Goal: Task Accomplishment & Management: Manage account settings

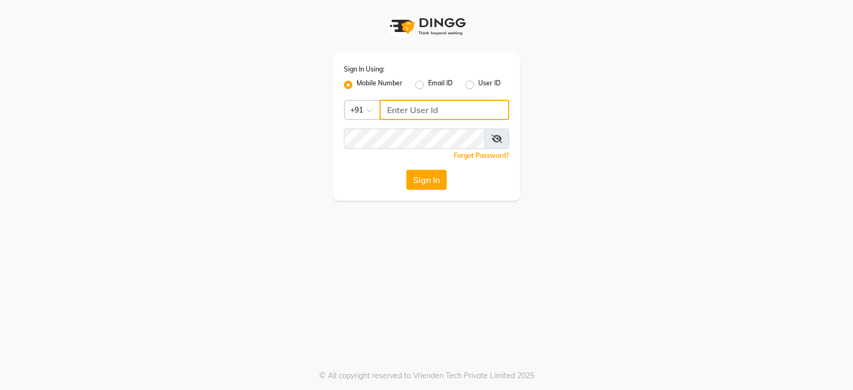
click at [425, 109] on input "Username" at bounding box center [445, 110] width 130 height 20
type input "9718544333"
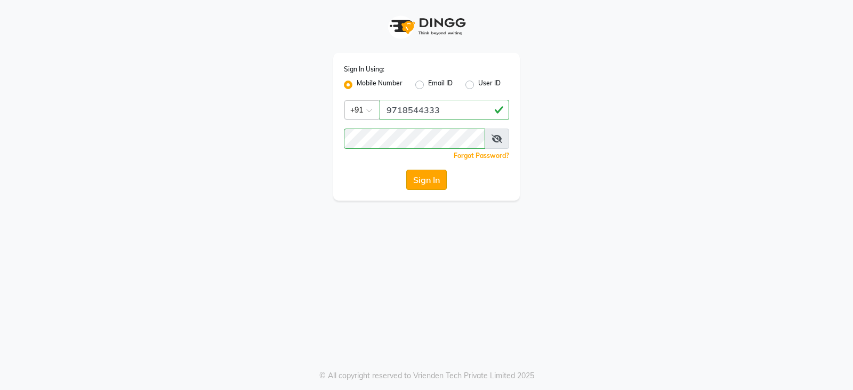
click at [434, 183] on button "Sign In" at bounding box center [426, 180] width 41 height 20
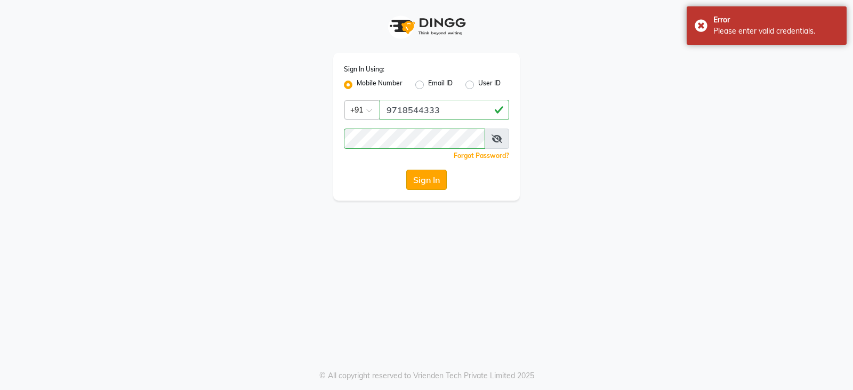
click at [425, 187] on button "Sign In" at bounding box center [426, 180] width 41 height 20
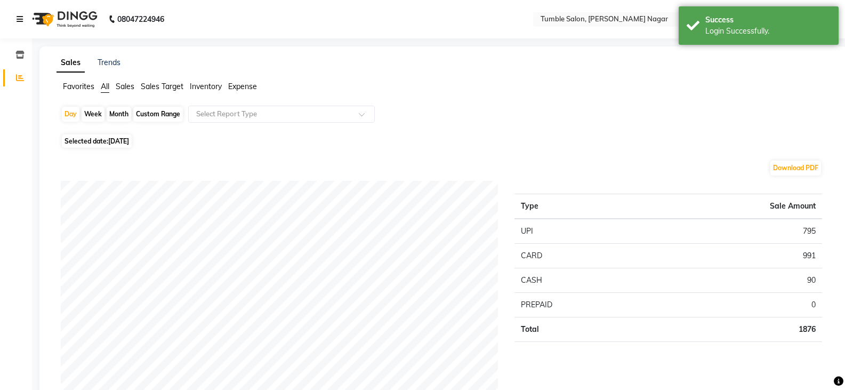
click at [22, 20] on icon at bounding box center [20, 18] width 6 height 7
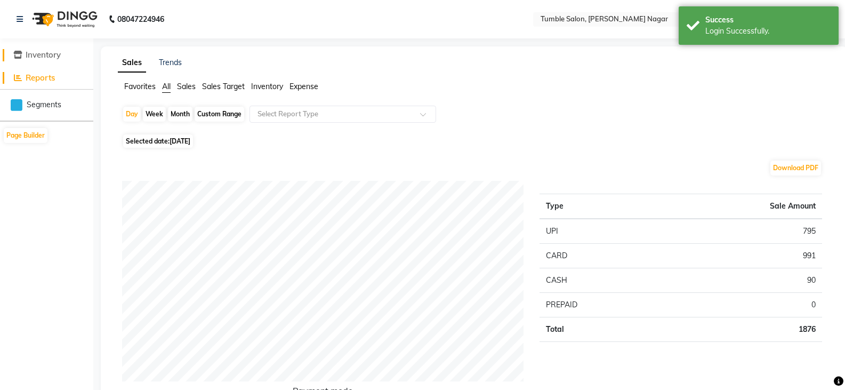
click at [39, 57] on span "Inventory" at bounding box center [43, 55] width 35 height 10
select select
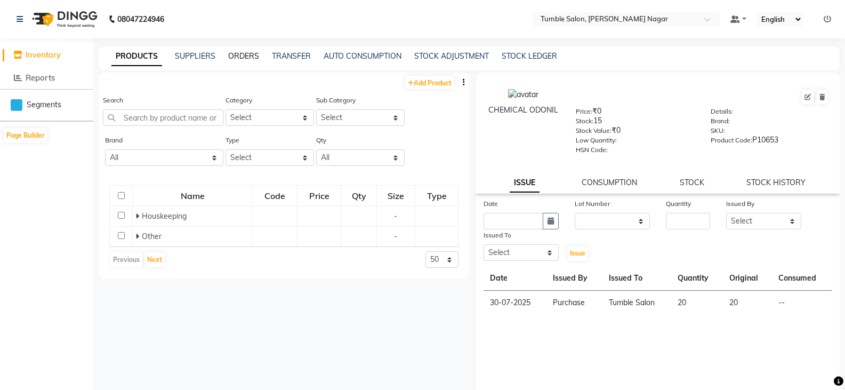
click at [241, 55] on link "ORDERS" at bounding box center [243, 56] width 31 height 10
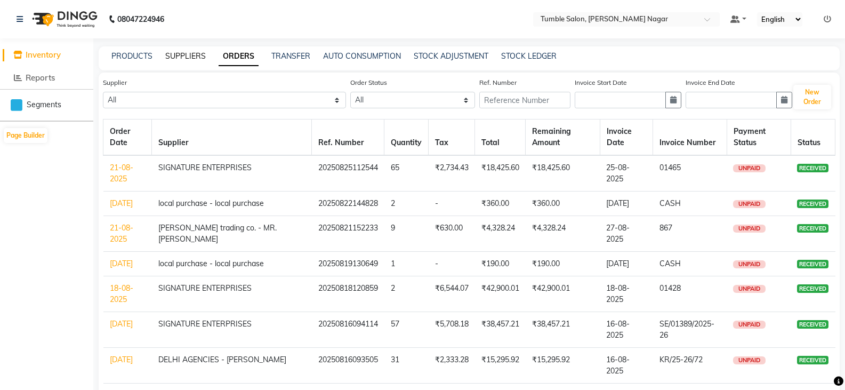
click at [188, 52] on link "SUPPLIERS" at bounding box center [185, 56] width 41 height 10
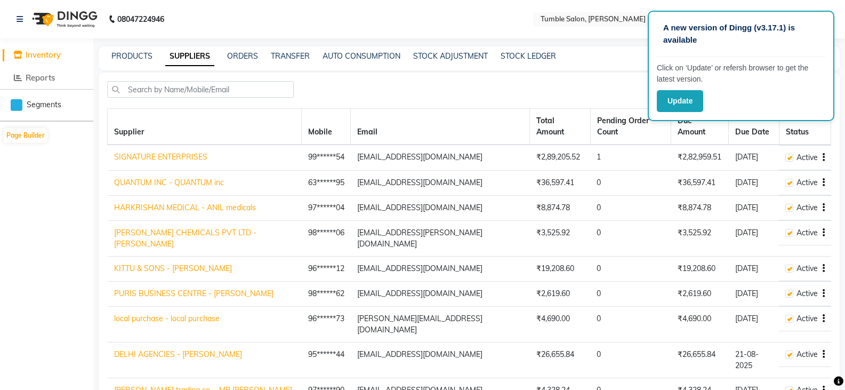
click at [188, 152] on link "SIGNATURE ENTERPRISES" at bounding box center [160, 157] width 93 height 10
select select "4808"
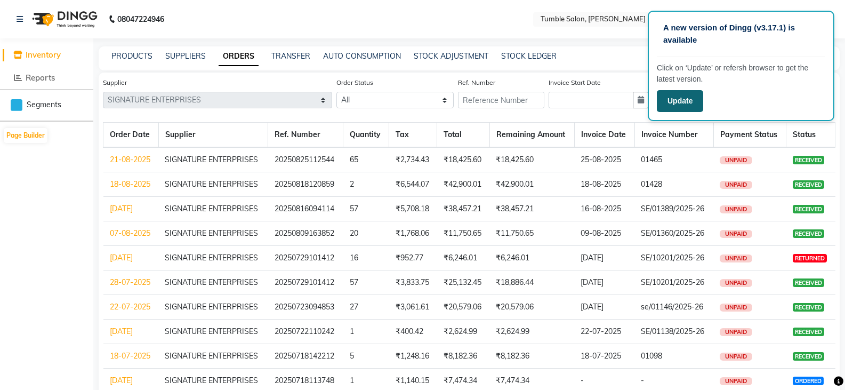
click at [680, 97] on button "Update" at bounding box center [680, 101] width 46 height 22
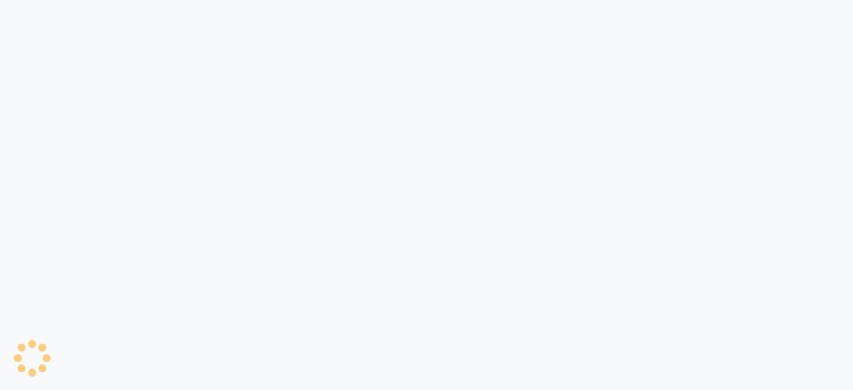
select select "4808"
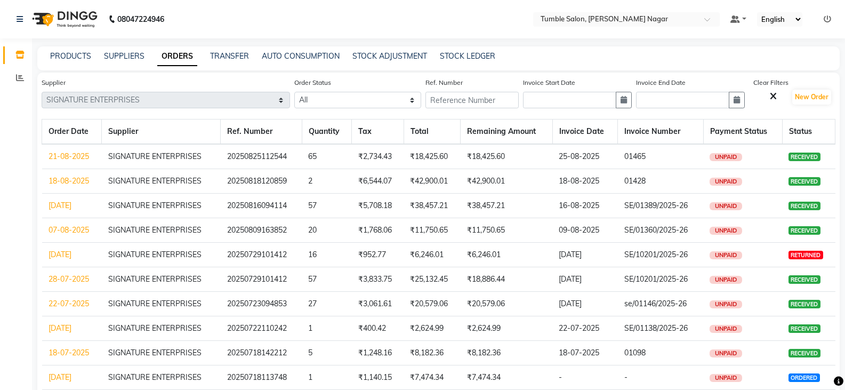
click at [65, 154] on link "21-08-2025" at bounding box center [69, 156] width 41 height 10
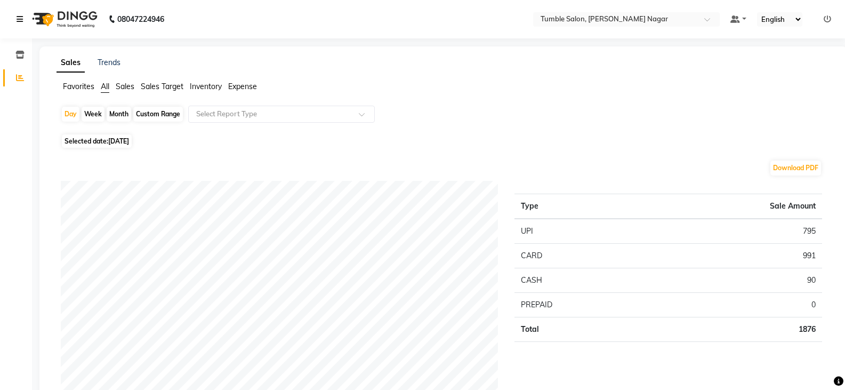
click at [19, 18] on icon at bounding box center [20, 18] width 6 height 7
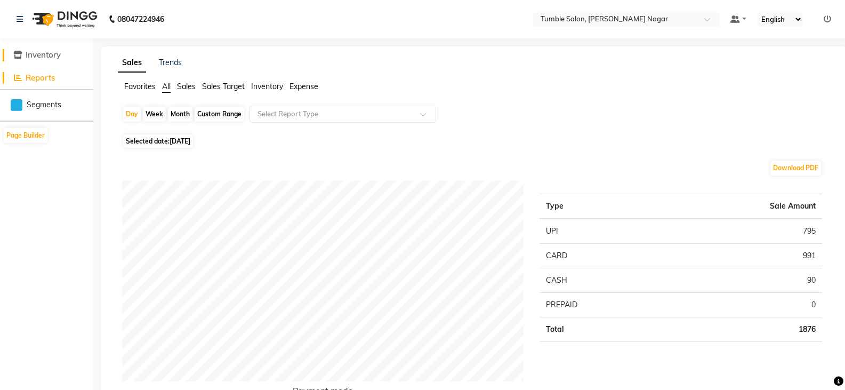
click at [30, 53] on span "Inventory" at bounding box center [43, 55] width 35 height 10
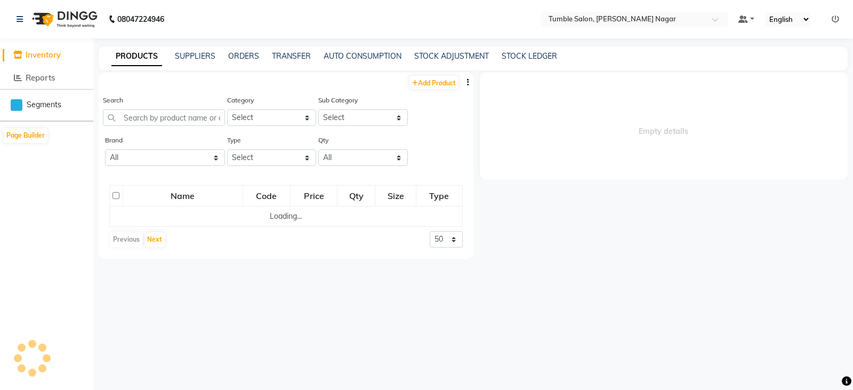
select select
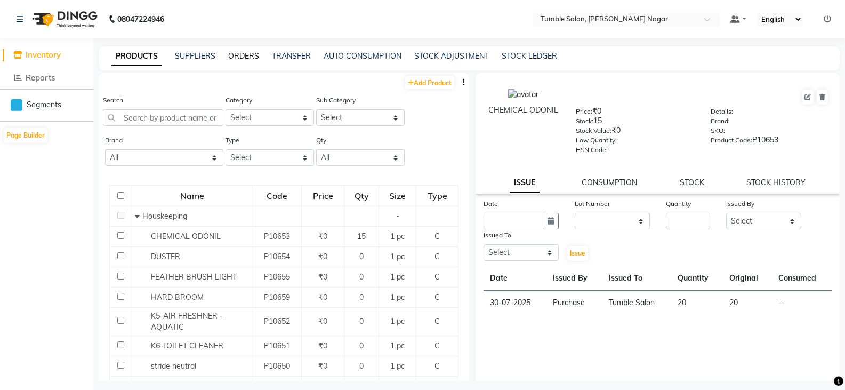
click at [248, 55] on link "ORDERS" at bounding box center [243, 56] width 31 height 10
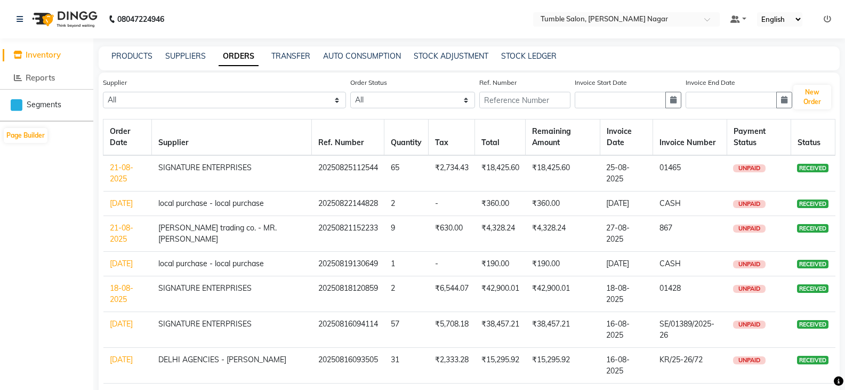
click at [117, 173] on td "21-08-2025" at bounding box center [127, 173] width 49 height 36
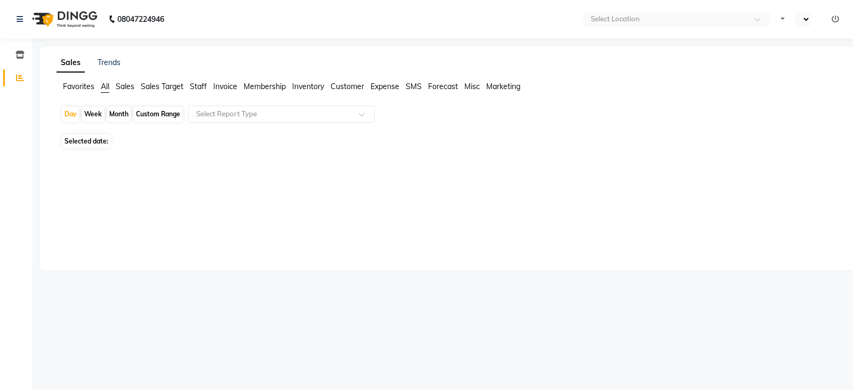
select select "en"
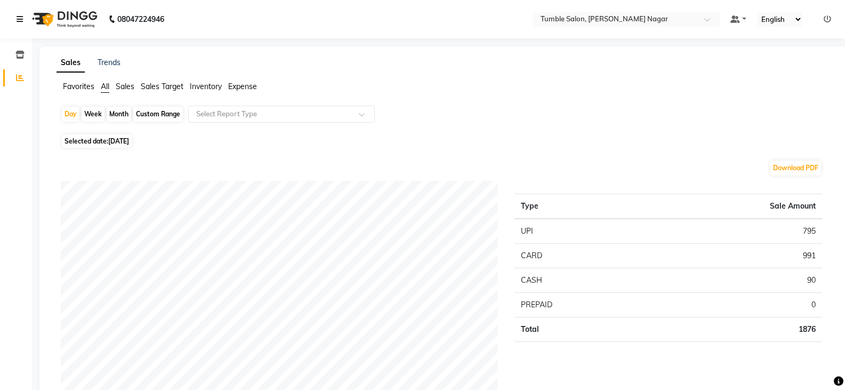
click at [21, 22] on icon at bounding box center [20, 18] width 6 height 7
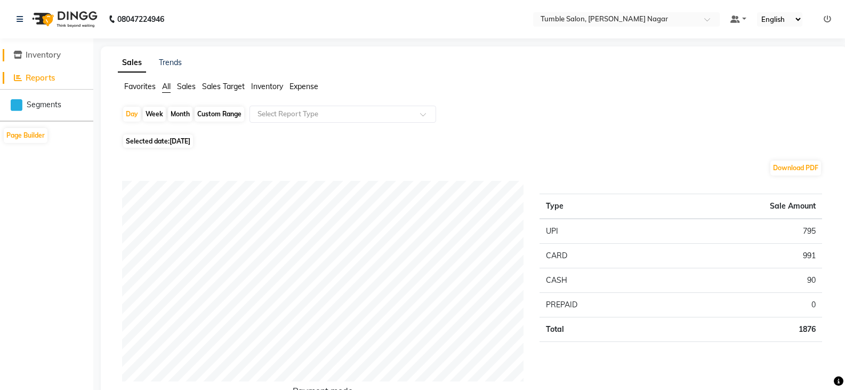
click at [47, 55] on span "Inventory" at bounding box center [43, 55] width 35 height 10
select select
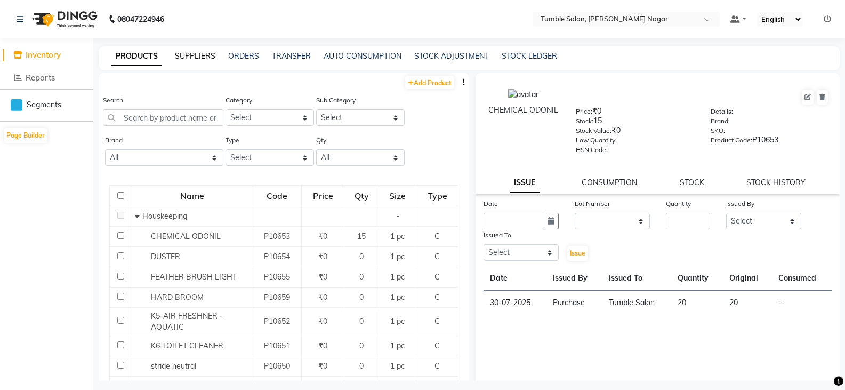
click at [195, 60] on link "SUPPLIERS" at bounding box center [195, 56] width 41 height 10
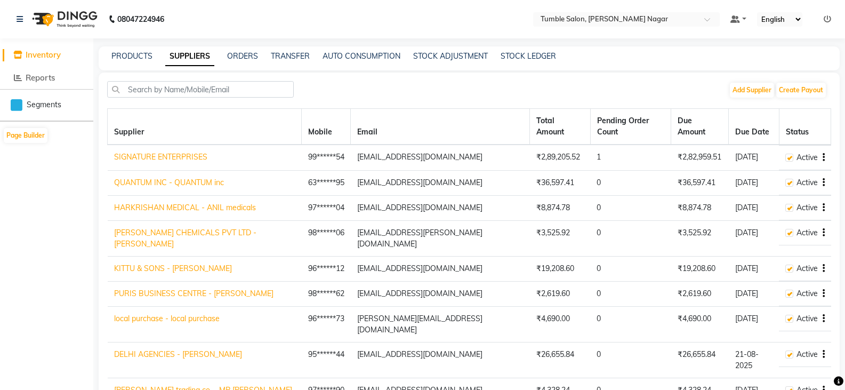
click at [824, 157] on icon "button" at bounding box center [824, 157] width 2 height 1
click at [676, 100] on div "Add Supplier Create Payout" at bounding box center [469, 93] width 724 height 25
click at [819, 152] on button "button" at bounding box center [822, 157] width 6 height 11
click at [769, 126] on div "Edit" at bounding box center [781, 126] width 52 height 13
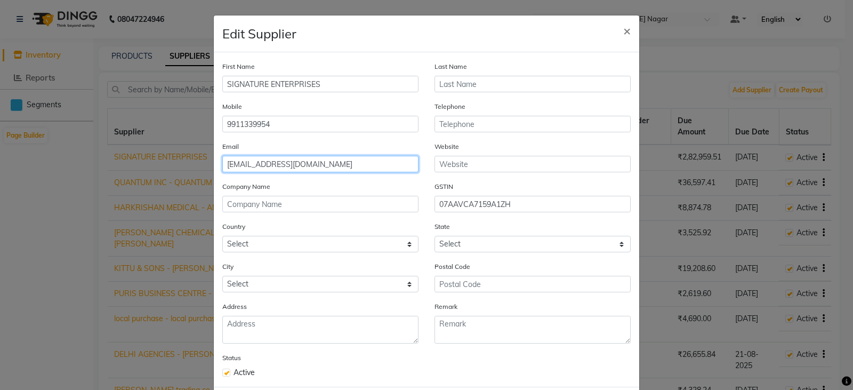
drag, startPoint x: 369, startPoint y: 162, endPoint x: 213, endPoint y: 164, distance: 155.2
click at [214, 164] on div "Email signature.enterprises010@gmail.com" at bounding box center [320, 161] width 212 height 40
click at [628, 31] on button "×" at bounding box center [627, 30] width 25 height 30
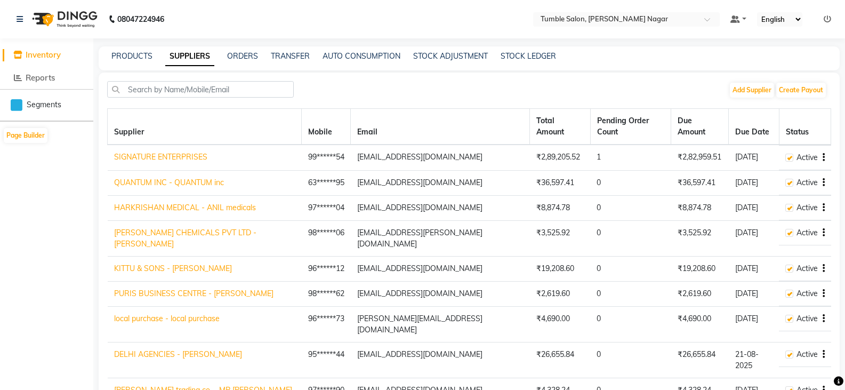
click at [16, 19] on div "08047224946" at bounding box center [91, 19] width 164 height 30
click at [19, 19] on icon at bounding box center [20, 18] width 6 height 7
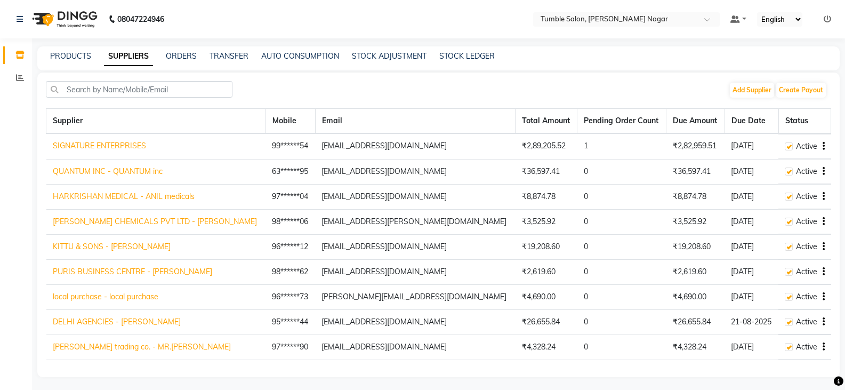
click at [19, 54] on icon at bounding box center [19, 55] width 9 height 8
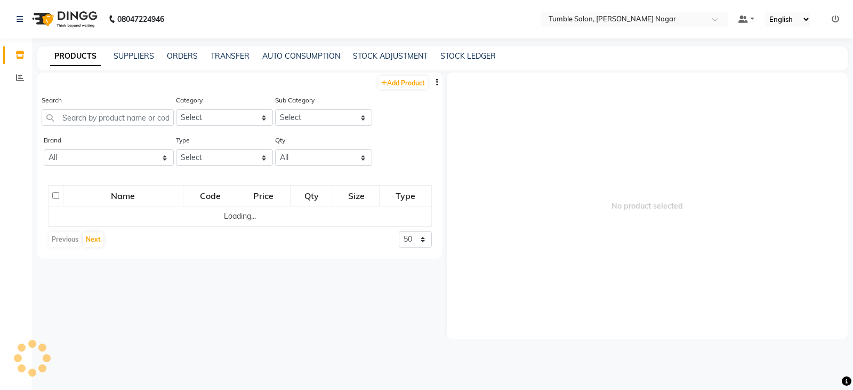
click at [77, 58] on link "PRODUCTS" at bounding box center [75, 56] width 51 height 19
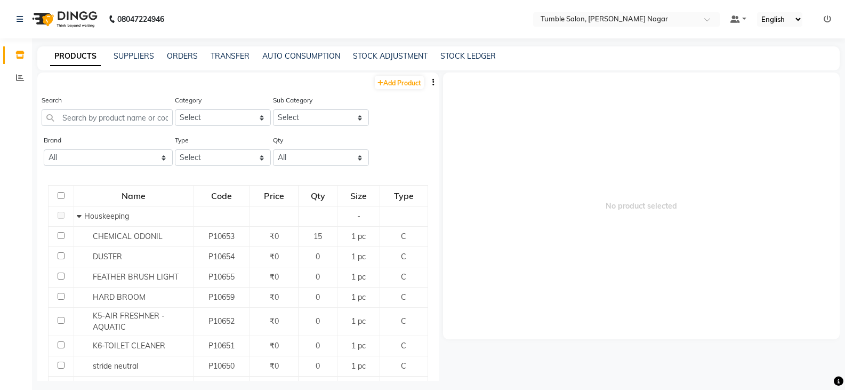
click at [828, 20] on icon at bounding box center [827, 18] width 7 height 7
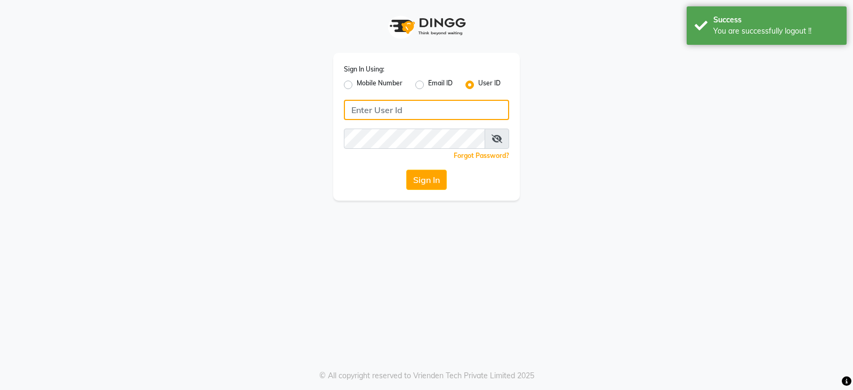
click at [377, 115] on input "Username" at bounding box center [426, 110] width 165 height 20
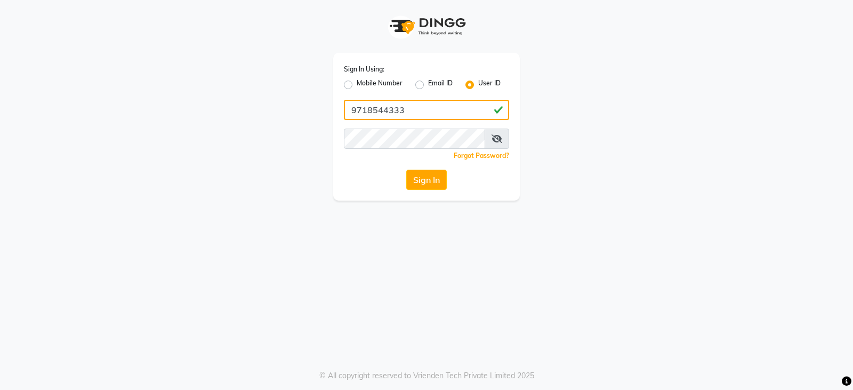
type input "9718544333"
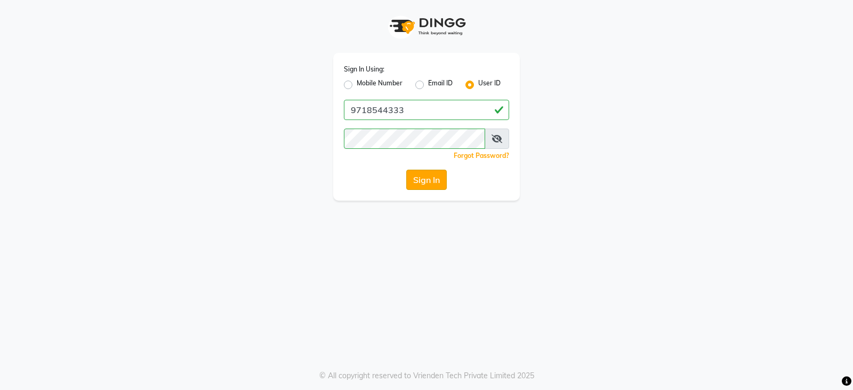
click at [415, 187] on button "Sign In" at bounding box center [426, 180] width 41 height 20
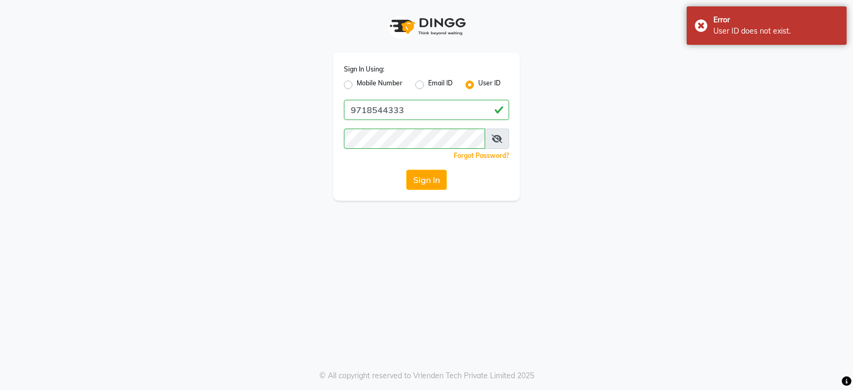
click at [356, 82] on div "Mobile Number" at bounding box center [373, 84] width 59 height 13
drag, startPoint x: 348, startPoint y: 84, endPoint x: 357, endPoint y: 89, distance: 11.0
click at [357, 84] on label "Mobile Number" at bounding box center [380, 84] width 46 height 13
click at [357, 84] on input "Mobile Number" at bounding box center [360, 81] width 7 height 7
radio input "true"
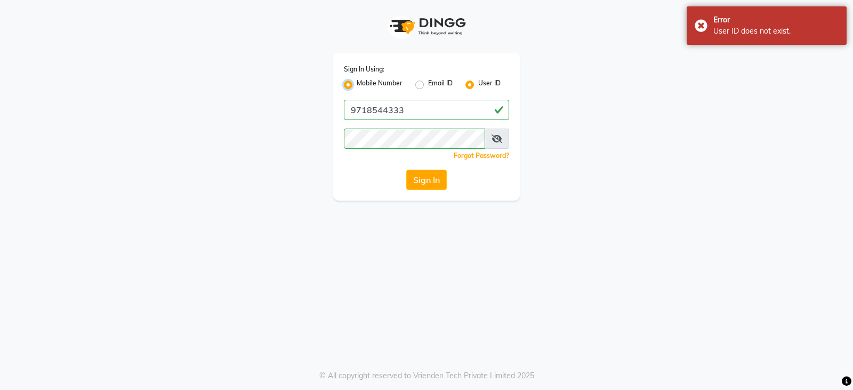
radio input "false"
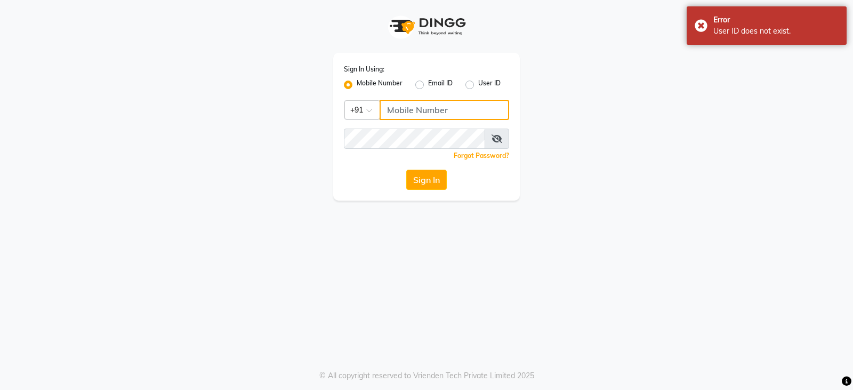
click at [424, 115] on input "Username" at bounding box center [445, 110] width 130 height 20
type input "9718544333"
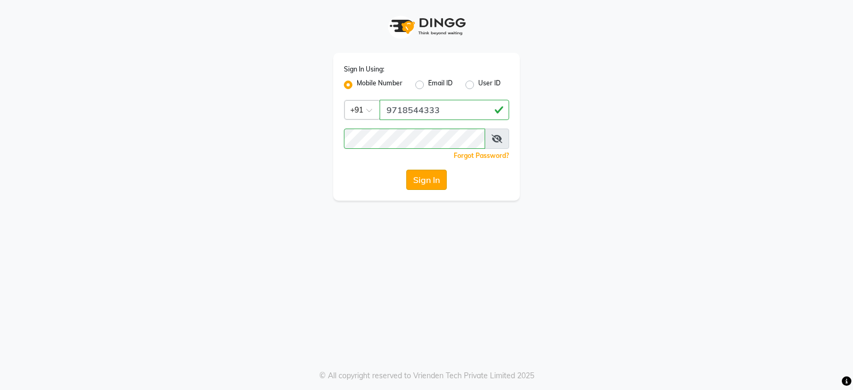
click at [441, 186] on button "Sign In" at bounding box center [426, 180] width 41 height 20
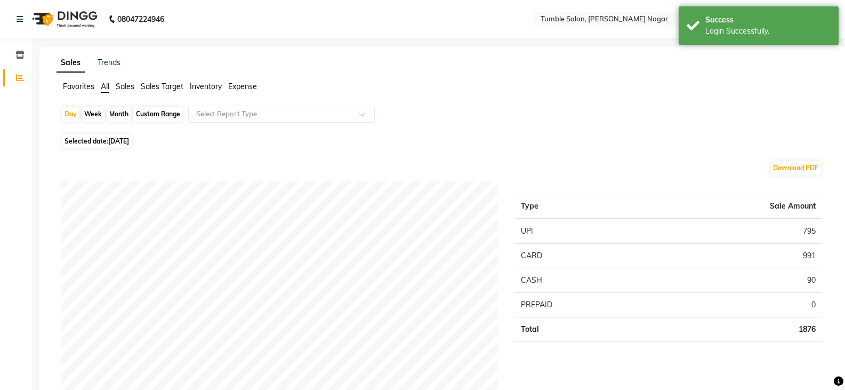
click at [124, 113] on div "Month" at bounding box center [119, 114] width 25 height 15
select select "9"
select select "2025"
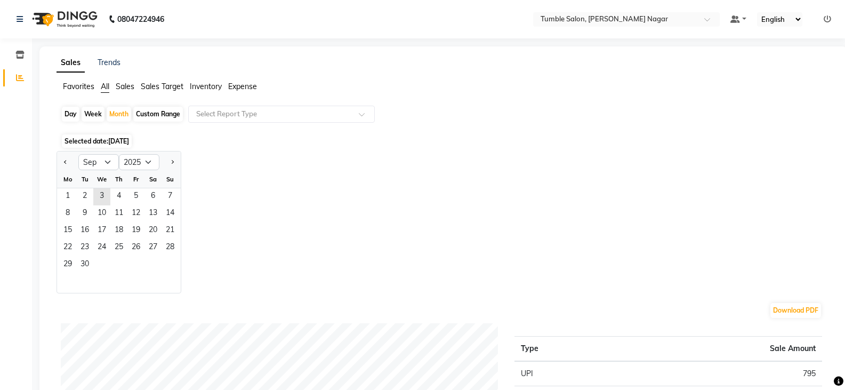
click at [72, 113] on div "Day" at bounding box center [71, 114] width 18 height 15
select select "9"
select select "2025"
click at [17, 17] on icon at bounding box center [20, 18] width 6 height 7
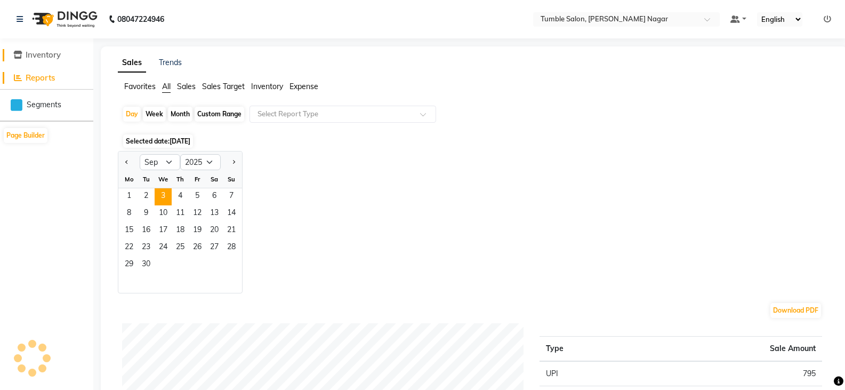
click at [41, 54] on span "Inventory" at bounding box center [43, 55] width 35 height 10
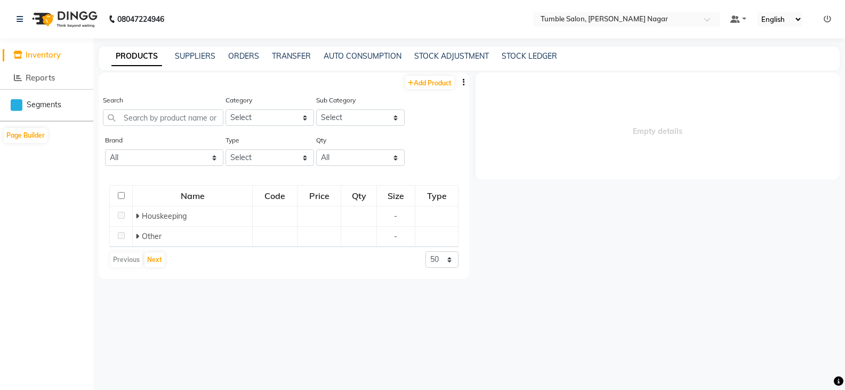
select select
